Goal: Task Accomplishment & Management: Use online tool/utility

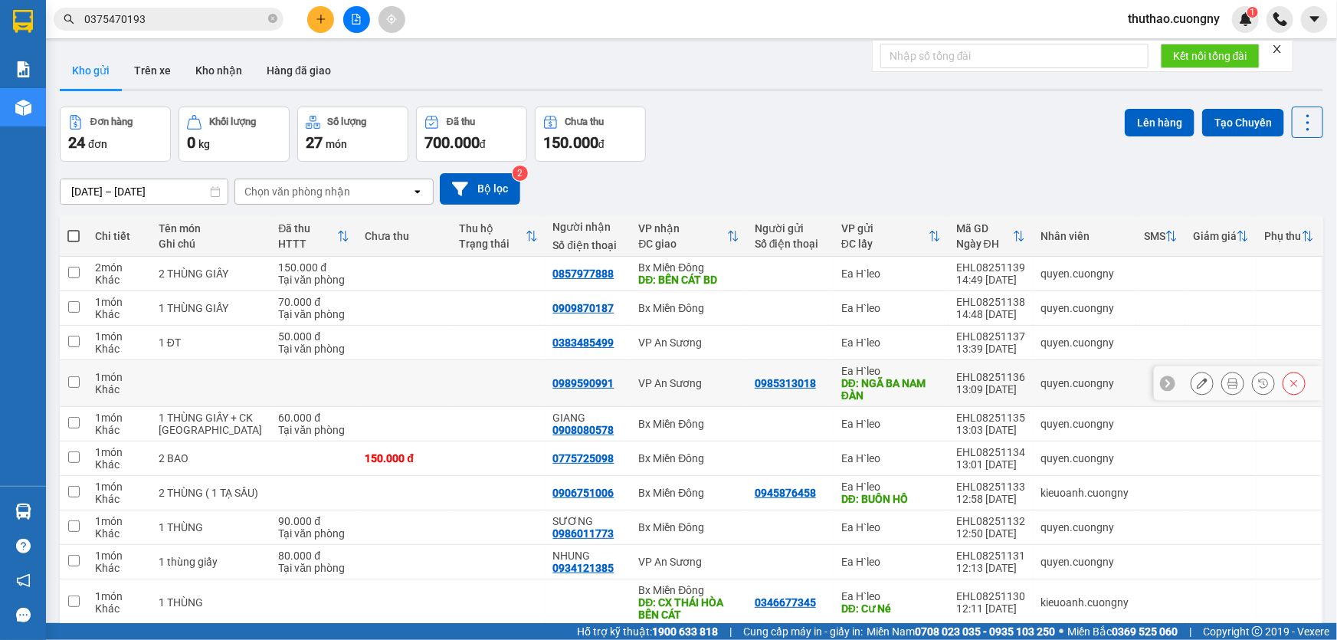
scroll to position [77, 0]
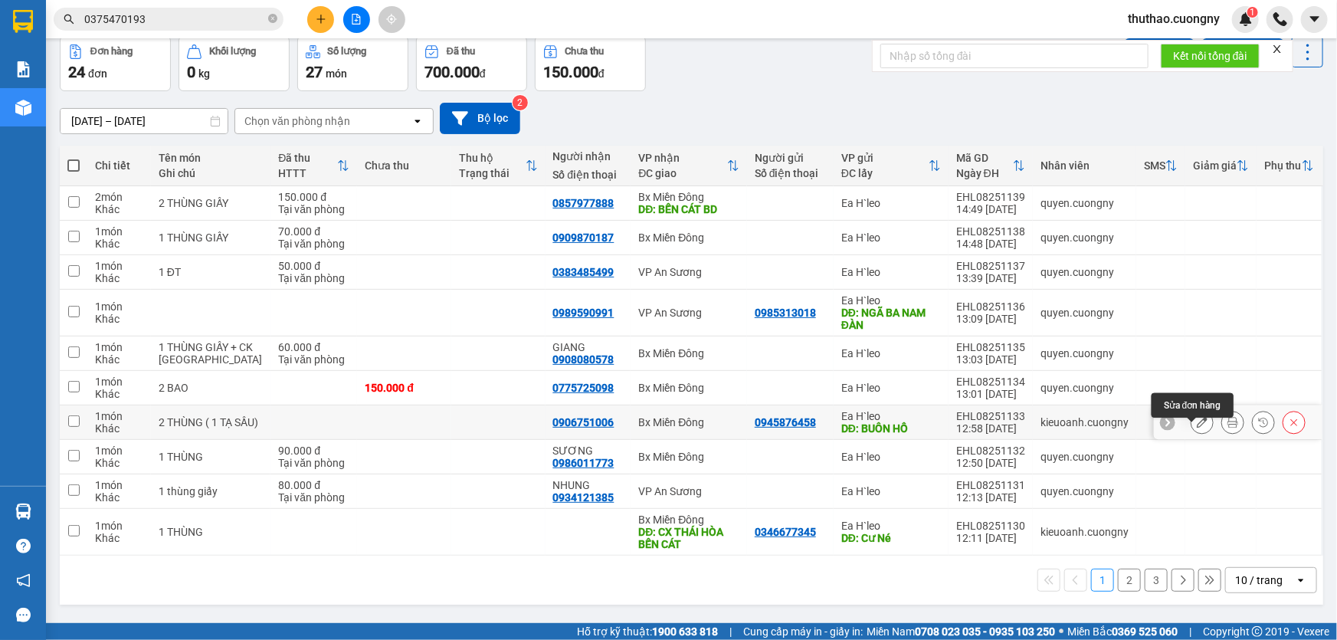
click at [1197, 427] on icon at bounding box center [1202, 422] width 11 height 11
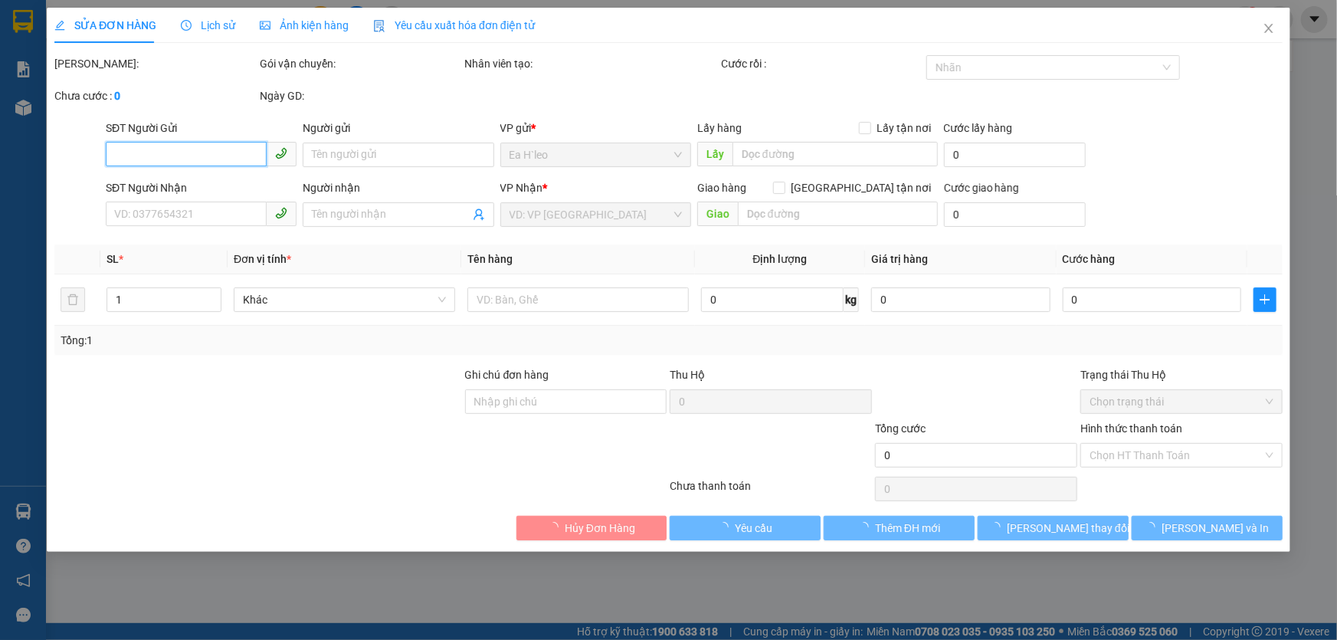
type input "0945876458"
type input "BUÔN HỒ"
type input "0906751006"
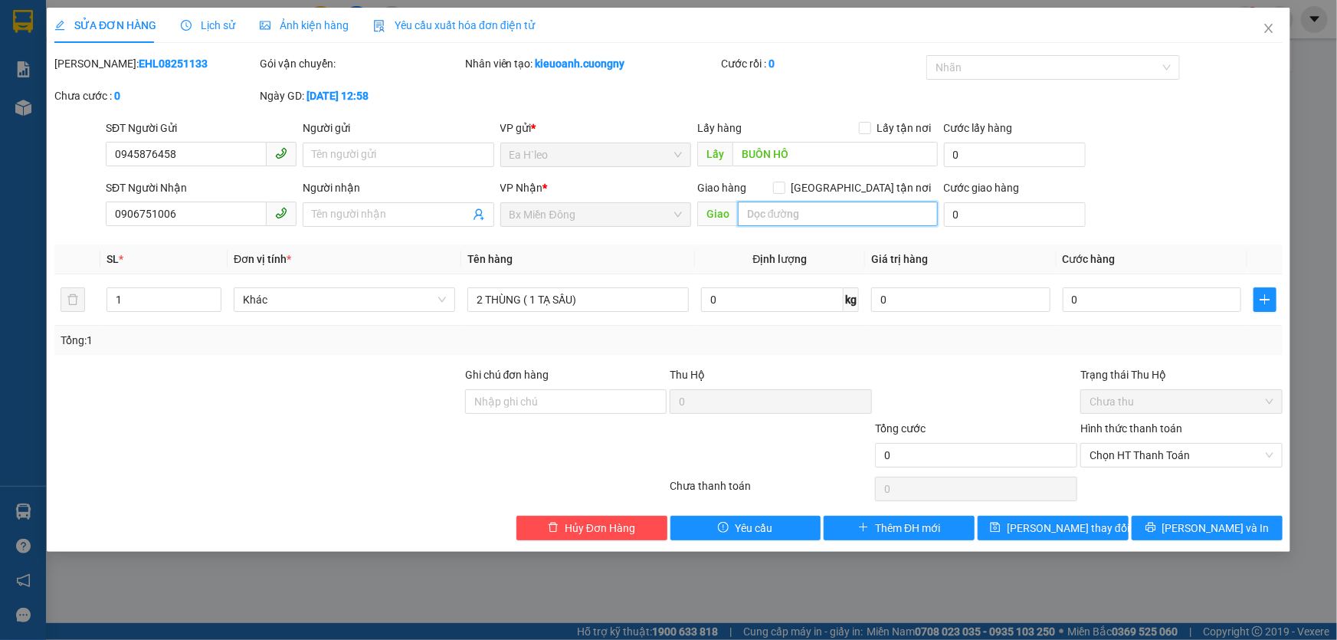
click at [797, 219] on input "text" at bounding box center [838, 213] width 200 height 25
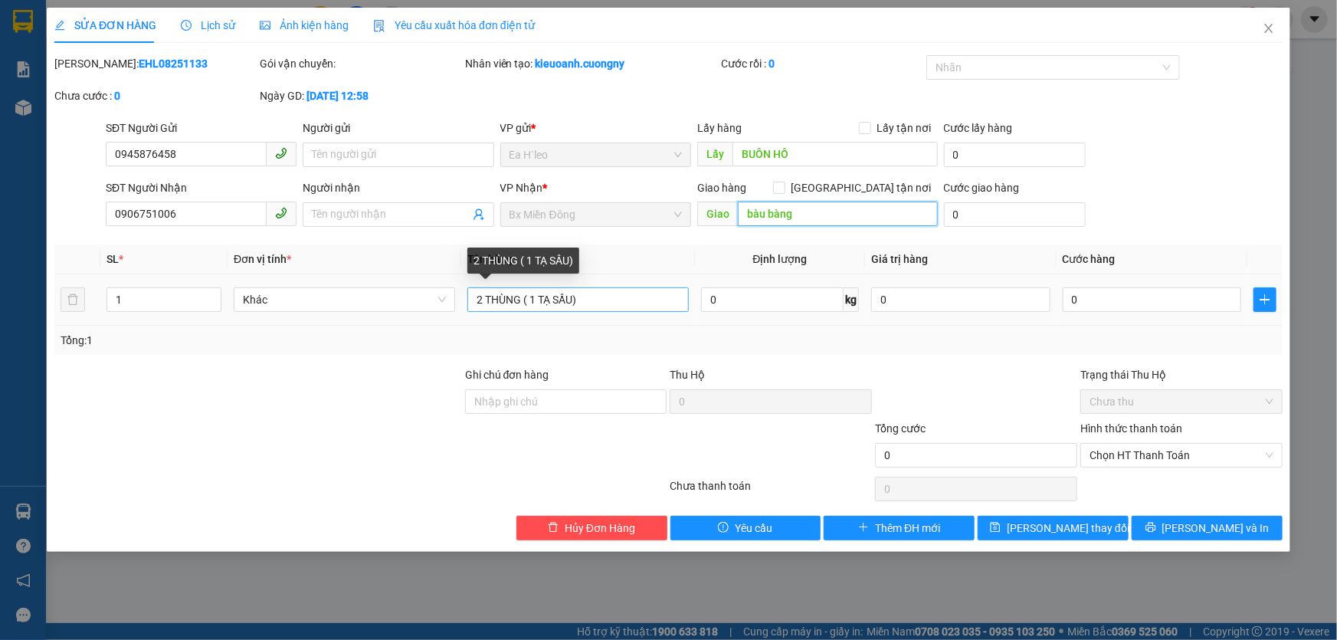
type input "bàu bàng"
click at [537, 296] on input "2 THÙNG ( 1 TẠ SẦU)" at bounding box center [577, 299] width 221 height 25
click at [568, 299] on input "2 THÙNG ( 50kg TẠ SẦU)" at bounding box center [577, 299] width 221 height 25
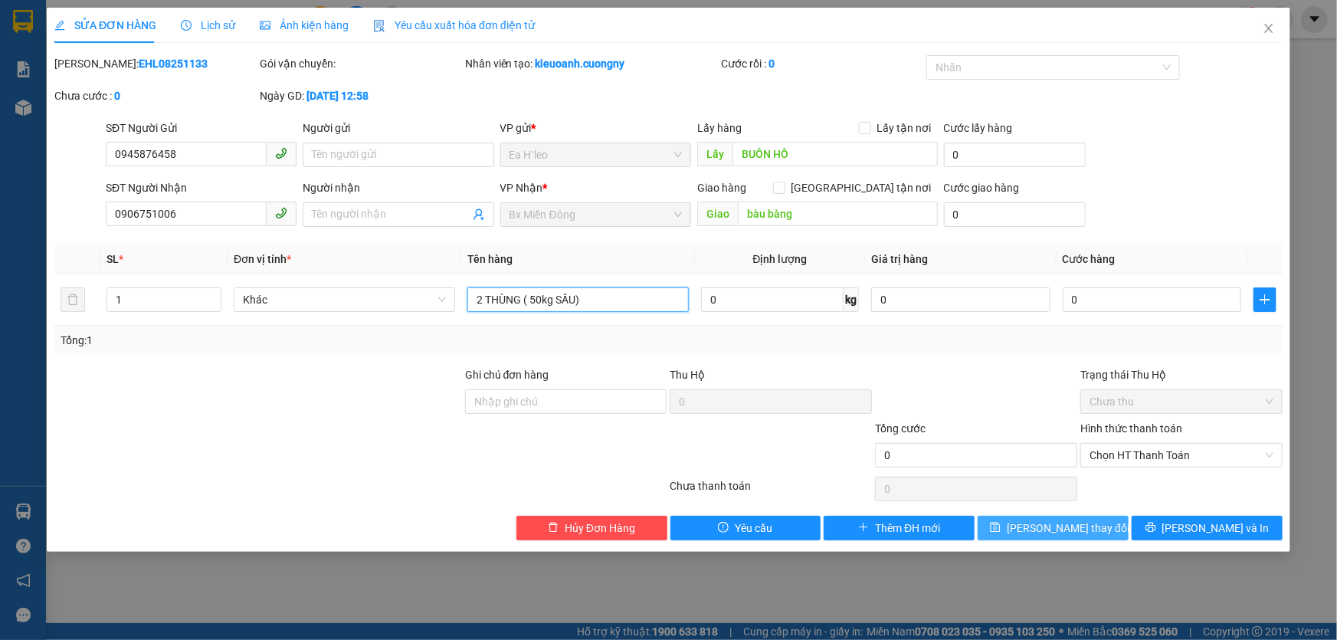
type input "2 THÙNG ( 50kg SẦU)"
click at [1083, 528] on span "[PERSON_NAME] thay đổi" at bounding box center [1068, 527] width 123 height 17
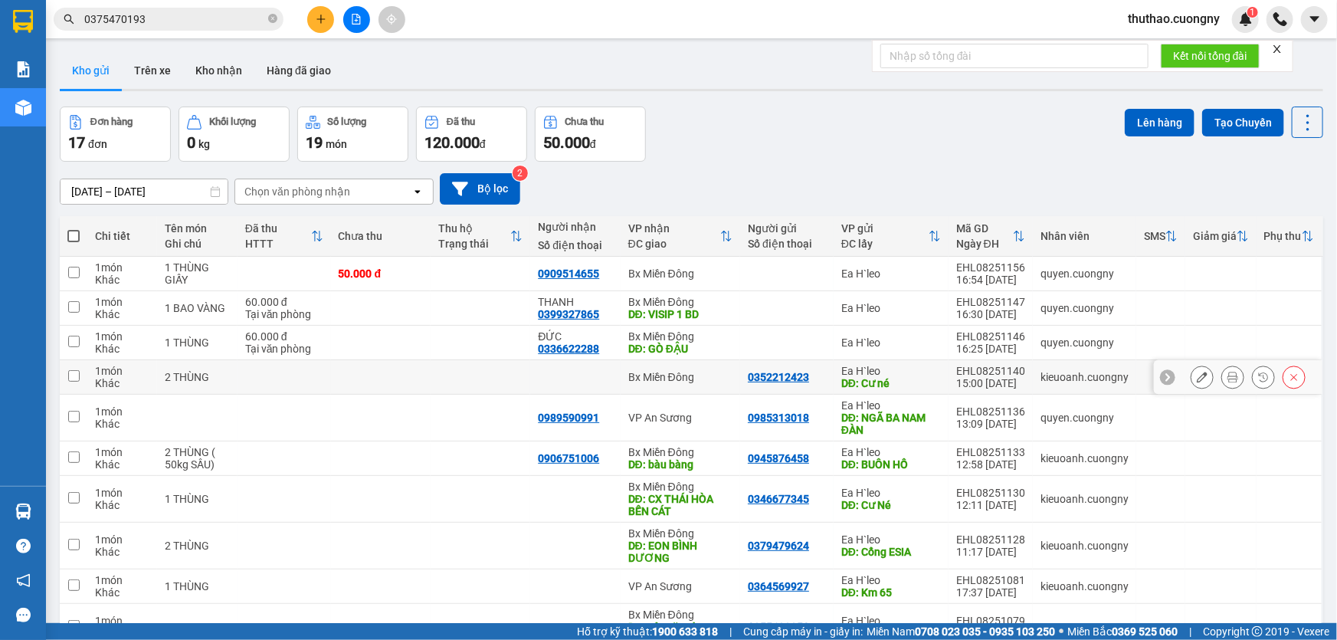
scroll to position [89, 0]
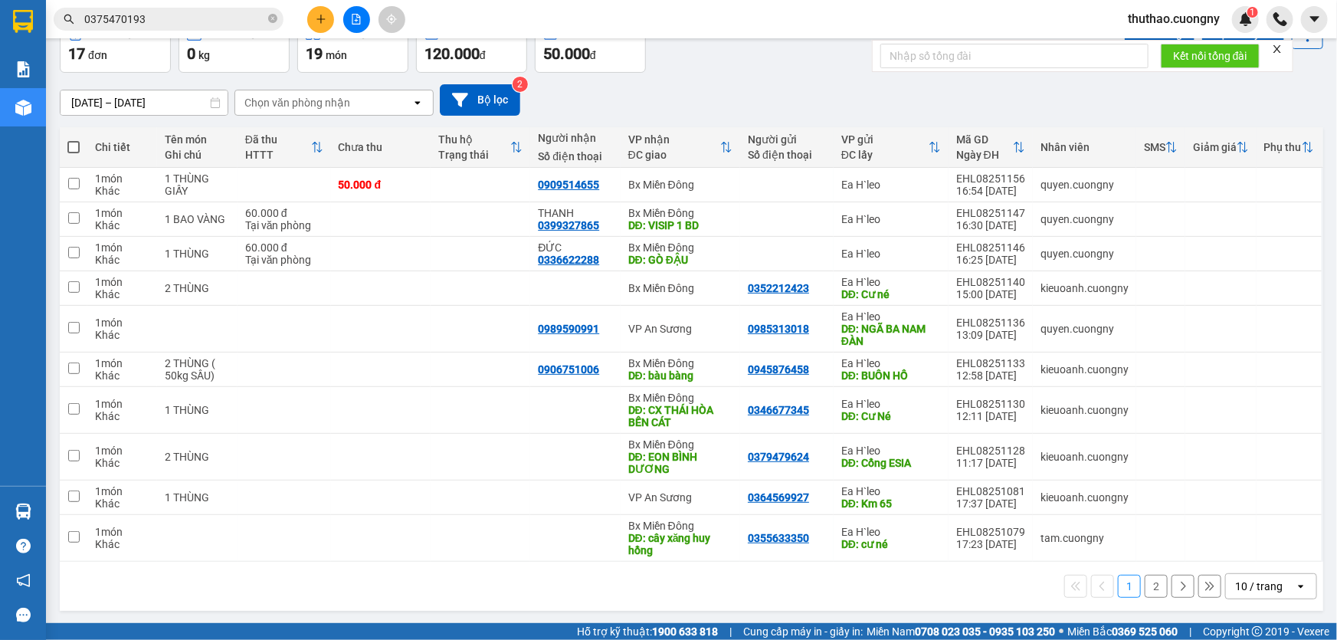
click at [1242, 589] on div "10 / trang" at bounding box center [1258, 585] width 47 height 15
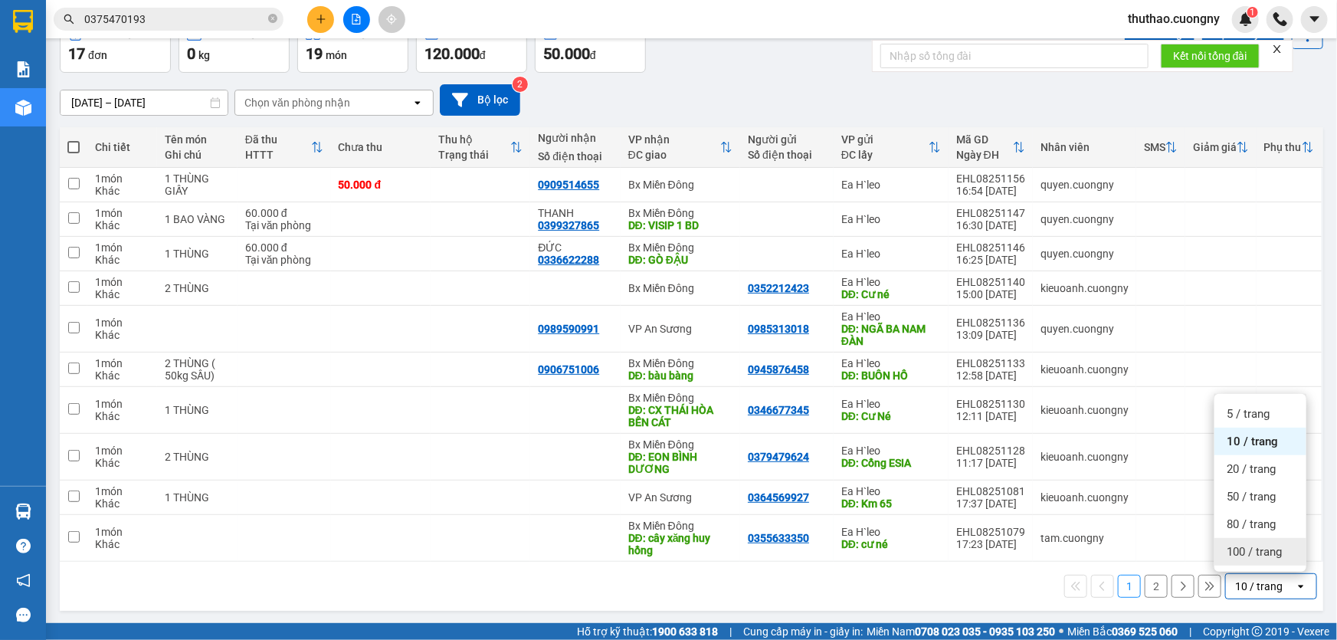
click at [1238, 551] on span "100 / trang" at bounding box center [1254, 551] width 55 height 15
